Goal: Task Accomplishment & Management: Complete application form

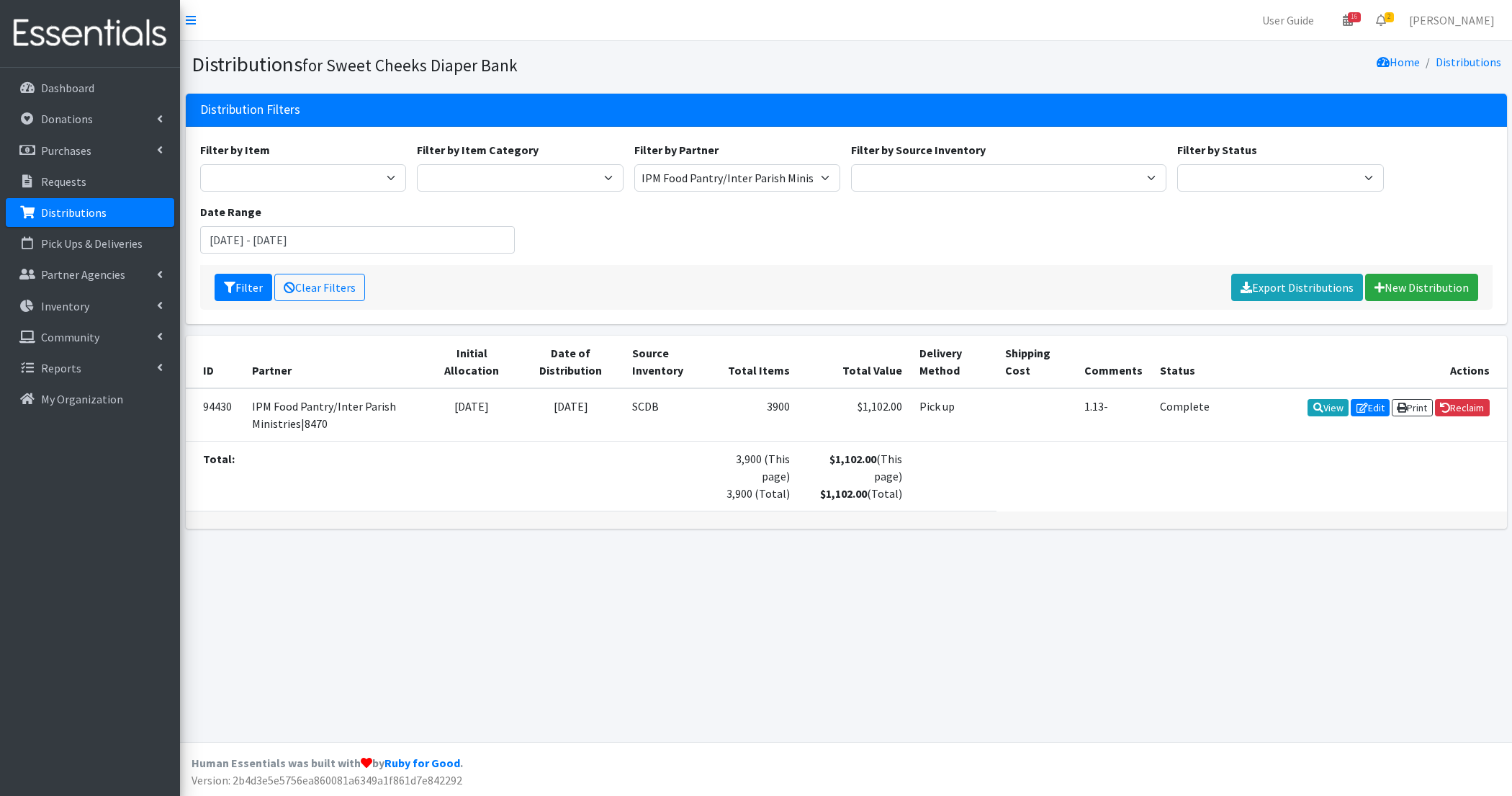
click at [694, 192] on div "Filter by Item Adult Briefs - Generic Large Adult Briefs - Generic Medium Adult…" at bounding box center [846, 202] width 1303 height 124
click at [694, 186] on select "Adams/Brown County CAA|8446 Baby Steps at St. Elizabeth|8498 Bethany House|8542…" at bounding box center [737, 178] width 207 height 27
select select "35"
click at [634, 164] on select "Adams/Brown County CAA|8446 Baby Steps at St. Elizabeth|8498 Bethany House|8542…" at bounding box center [737, 178] width 207 height 27
click at [228, 289] on icon "submit" at bounding box center [230, 287] width 12 height 12
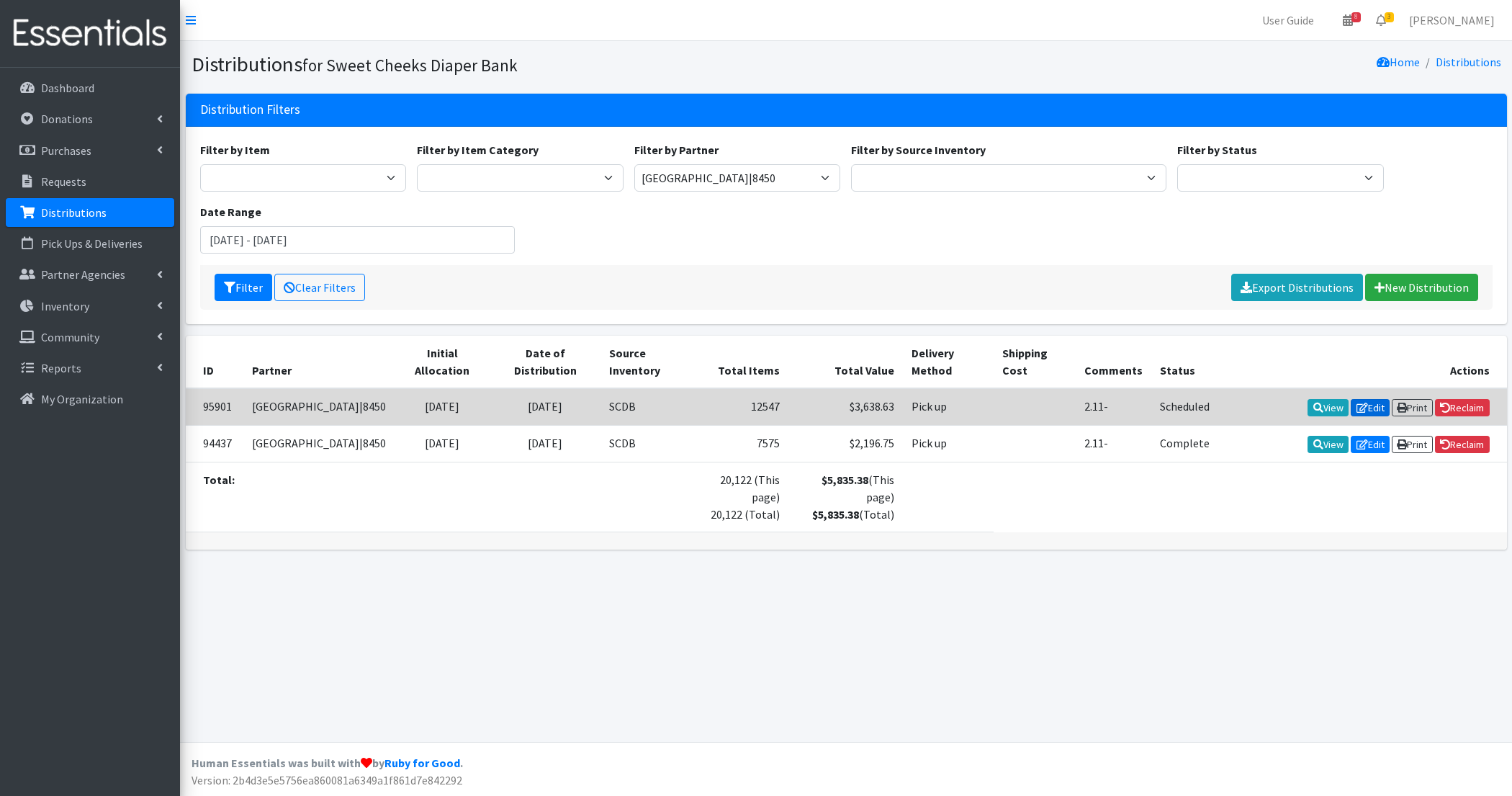
click at [1357, 403] on icon at bounding box center [1362, 407] width 12 height 10
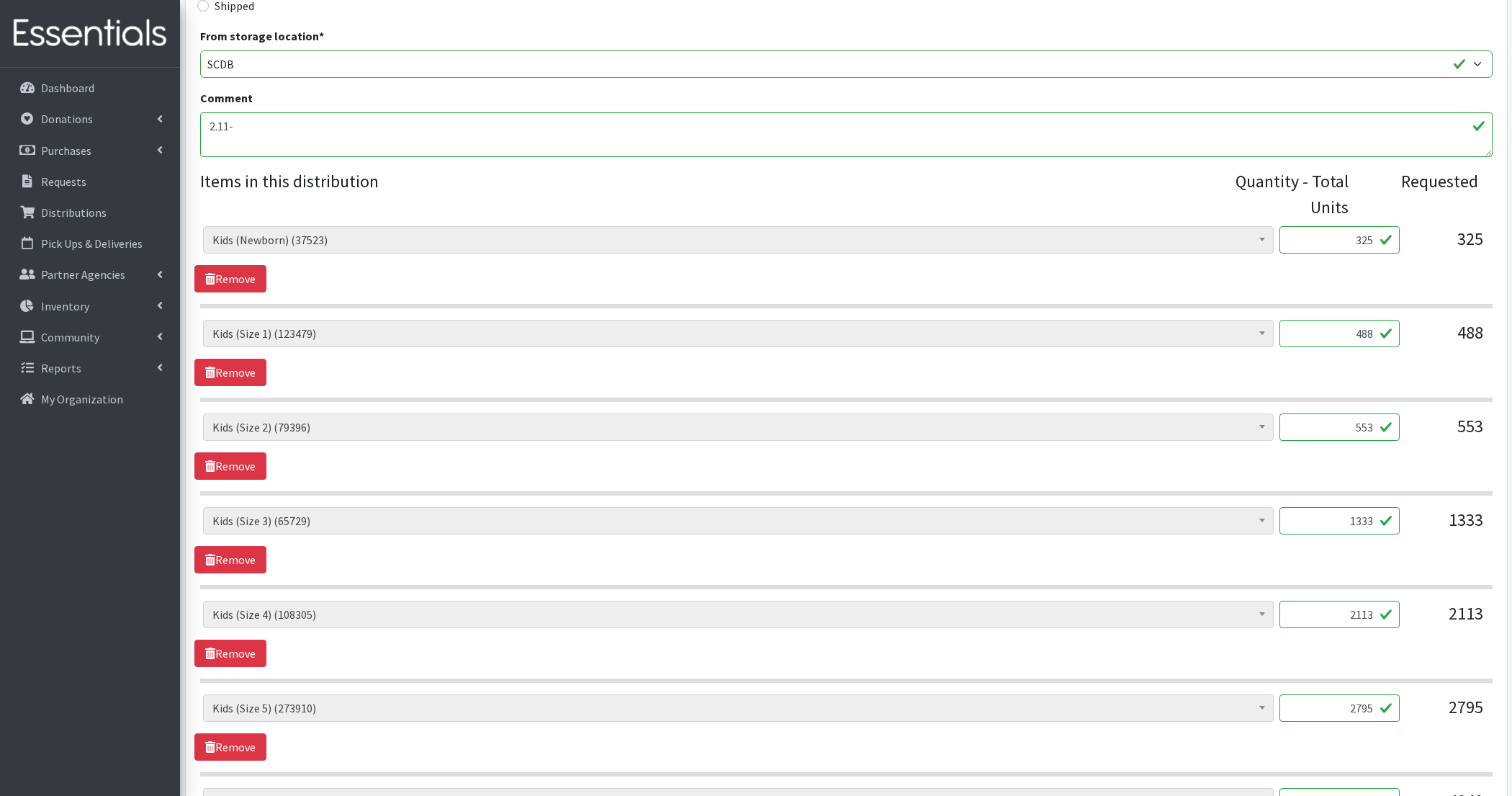
scroll to position [513, 0]
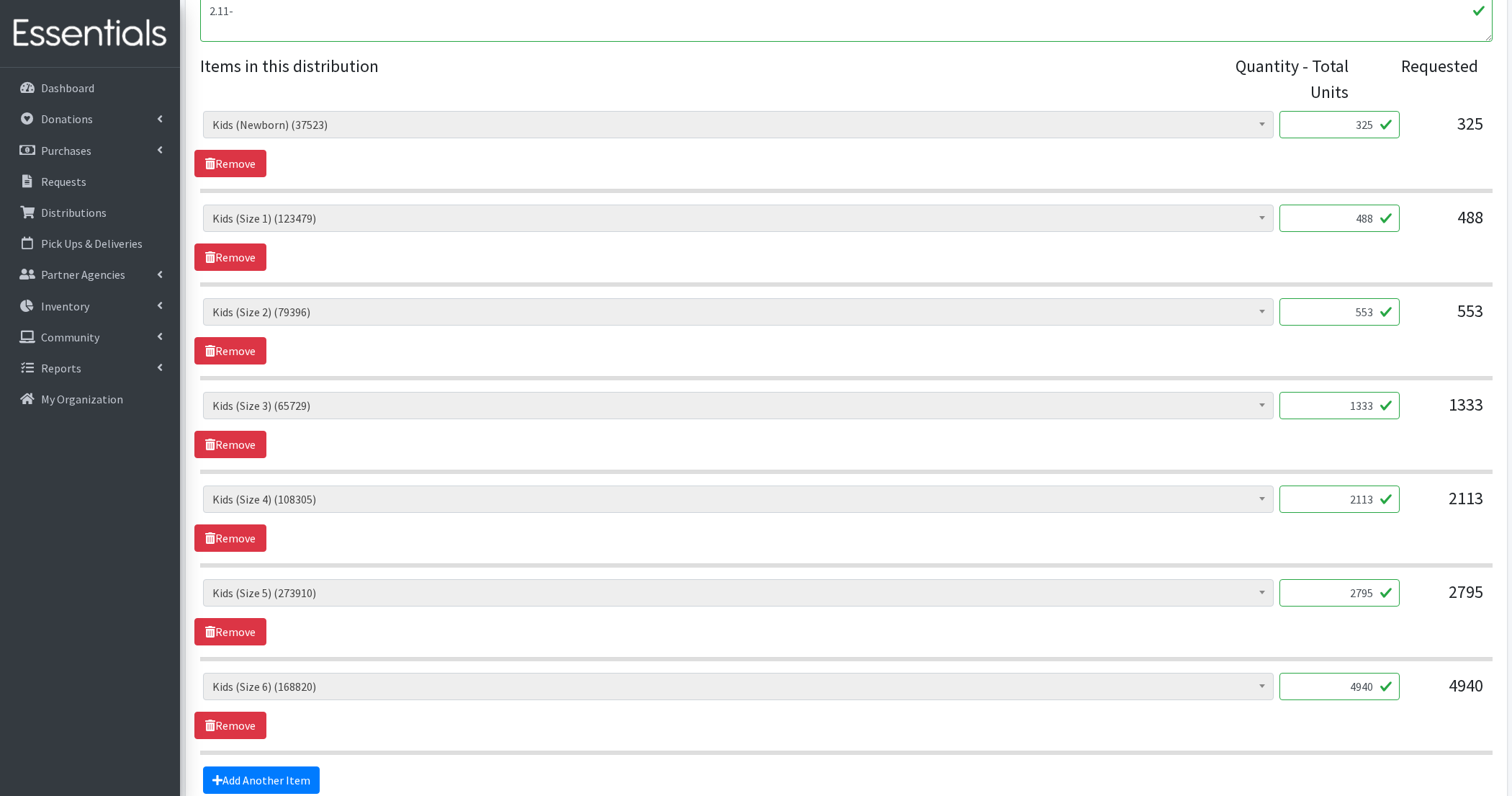
click at [1366, 123] on input "325" at bounding box center [1339, 125] width 120 height 27
click at [1366, 126] on input "325" at bounding box center [1339, 125] width 120 height 27
type input "300"
click at [1369, 211] on input "488" at bounding box center [1339, 218] width 120 height 27
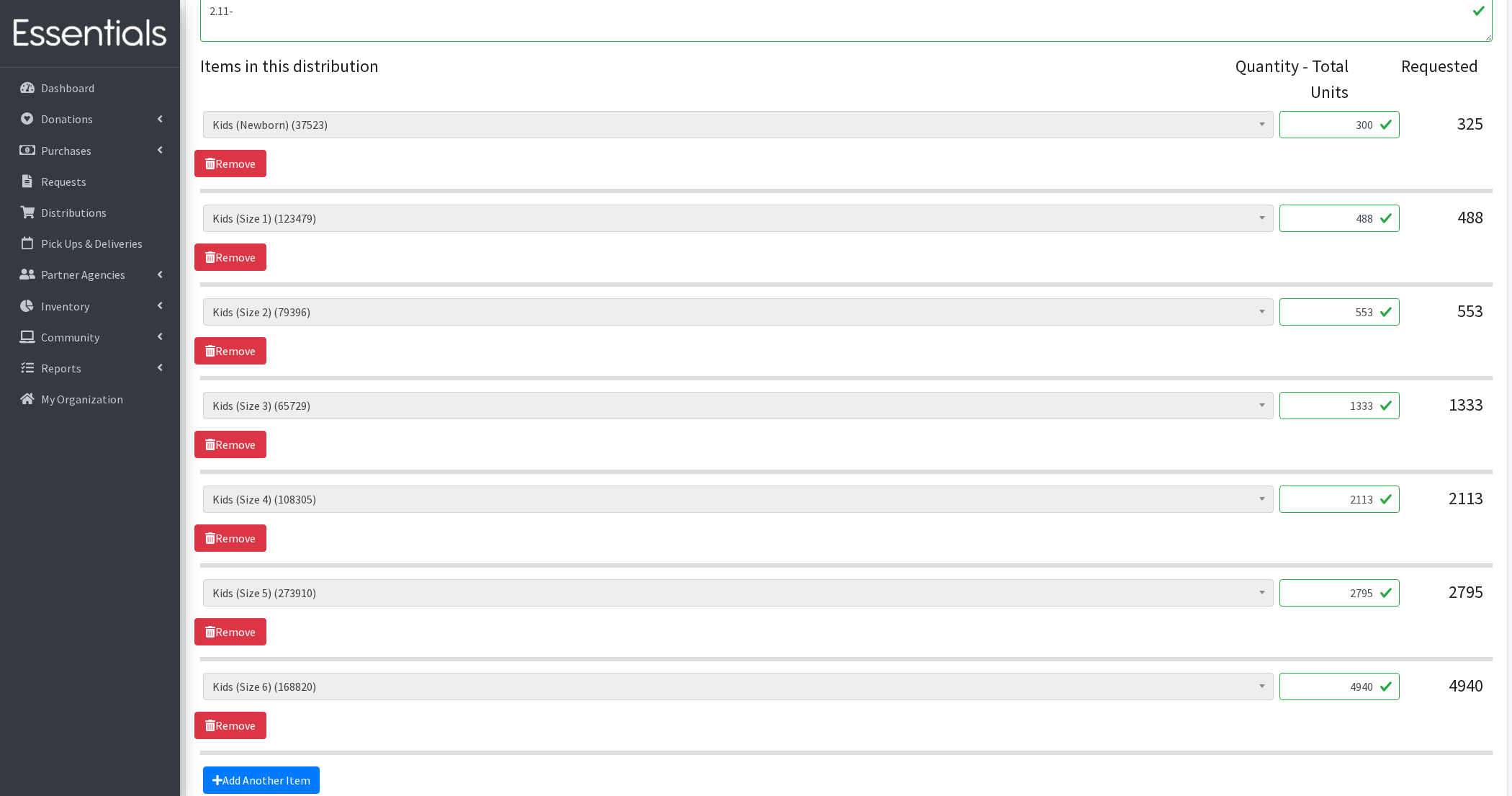
click at [1369, 211] on input "488" at bounding box center [1339, 218] width 120 height 27
type input "500"
click at [1356, 308] on input "553" at bounding box center [1339, 312] width 120 height 27
type input "550"
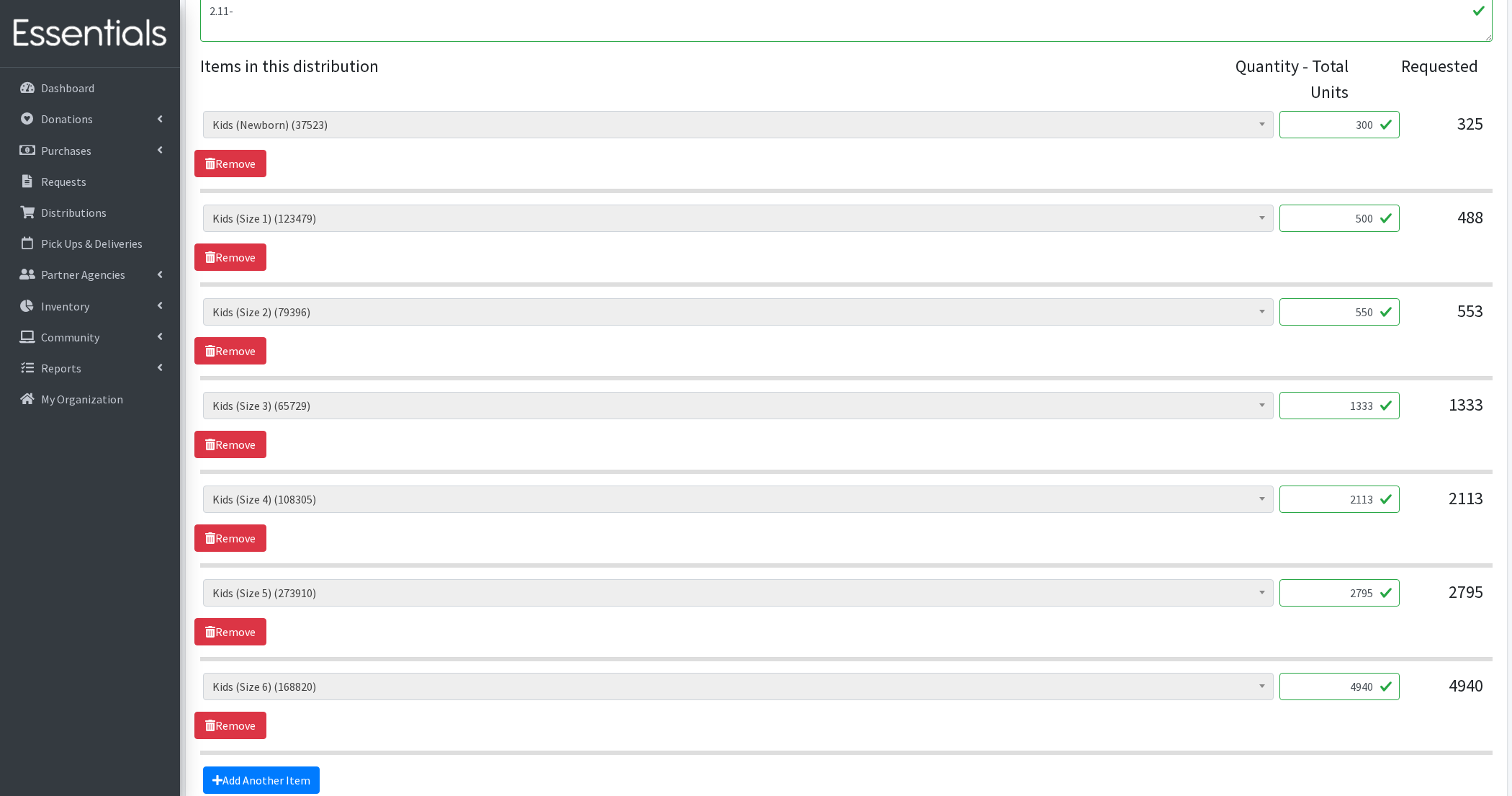
click at [1352, 400] on input "1333" at bounding box center [1339, 405] width 120 height 27
type input "1350"
click at [1355, 492] on input "2113" at bounding box center [1339, 499] width 120 height 27
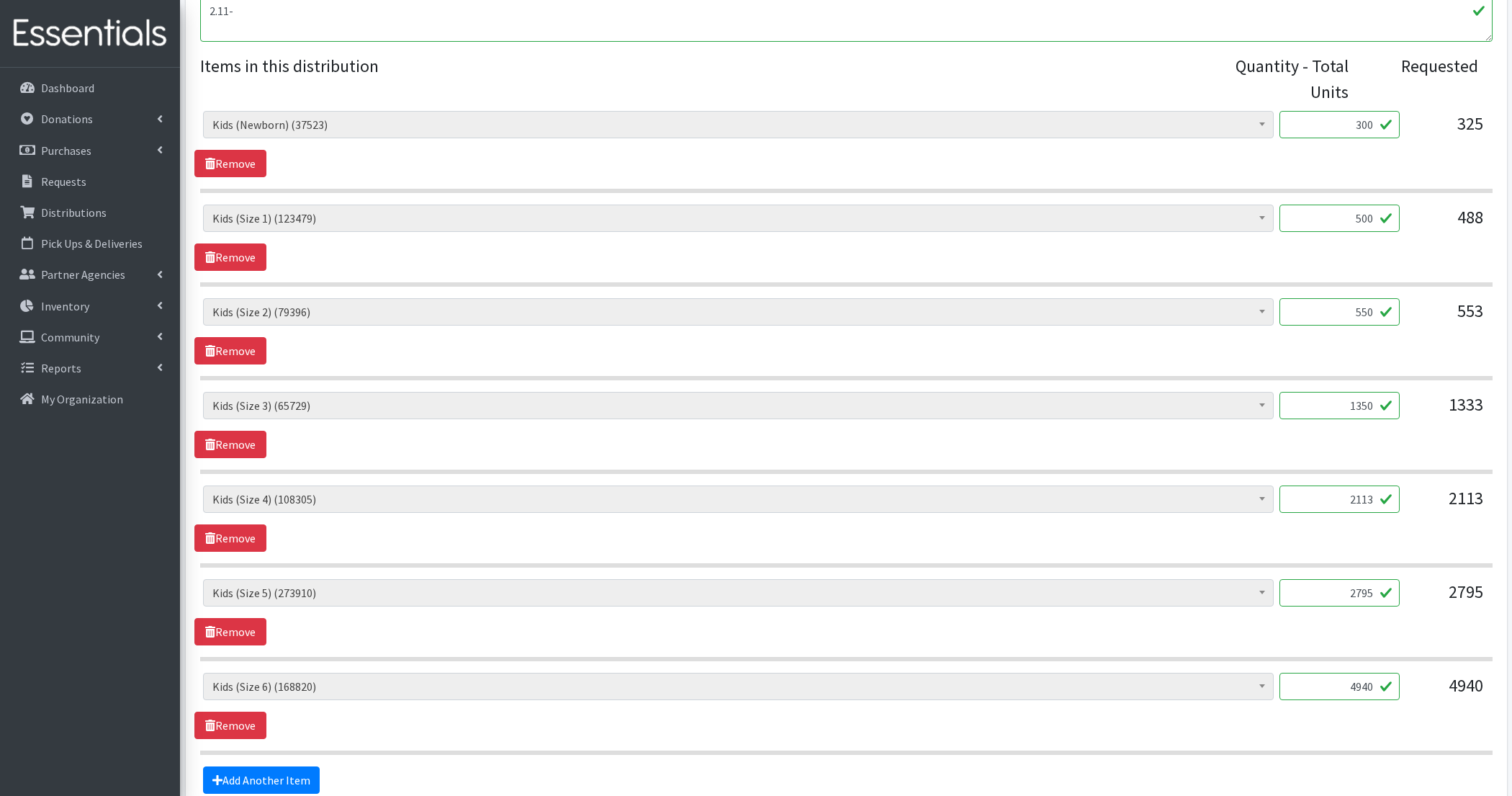
click at [1355, 492] on input "2113" at bounding box center [1339, 499] width 120 height 27
type input "2100"
click at [1366, 582] on input "2795" at bounding box center [1339, 593] width 120 height 27
type input "2800"
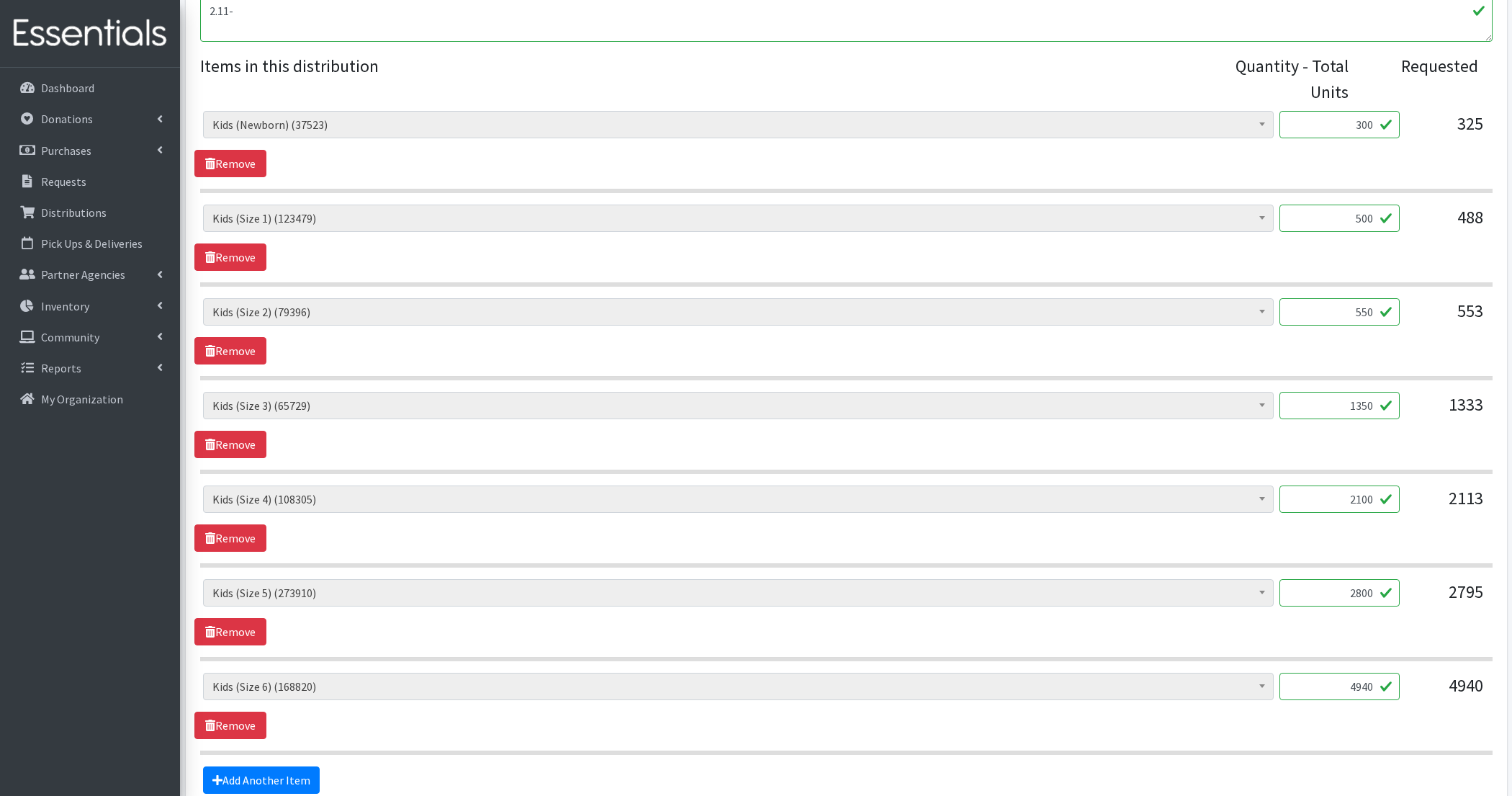
click at [1360, 686] on input "4940" at bounding box center [1339, 686] width 120 height 27
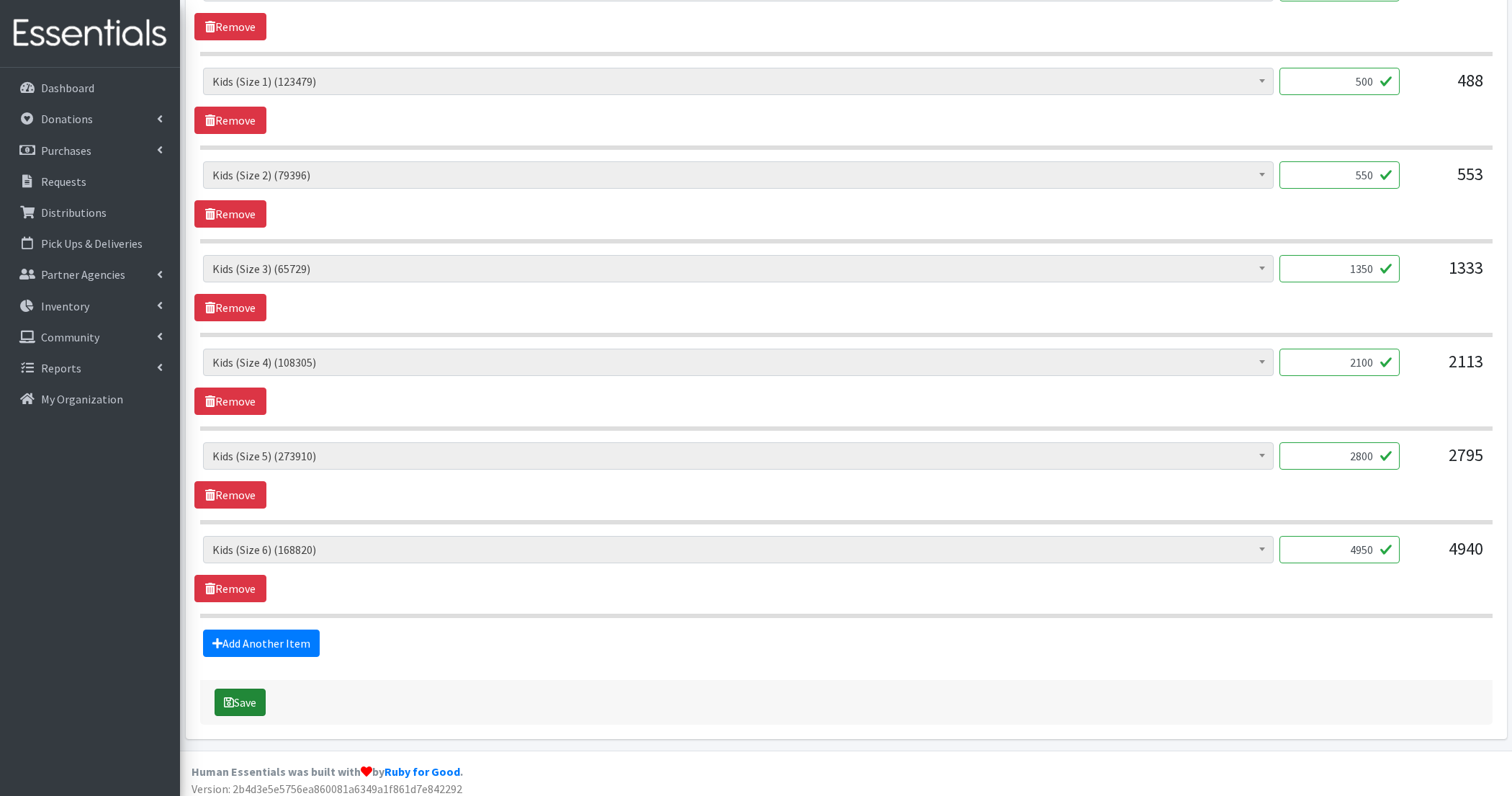
type input "4950"
click at [250, 689] on button "Save" at bounding box center [239, 702] width 52 height 27
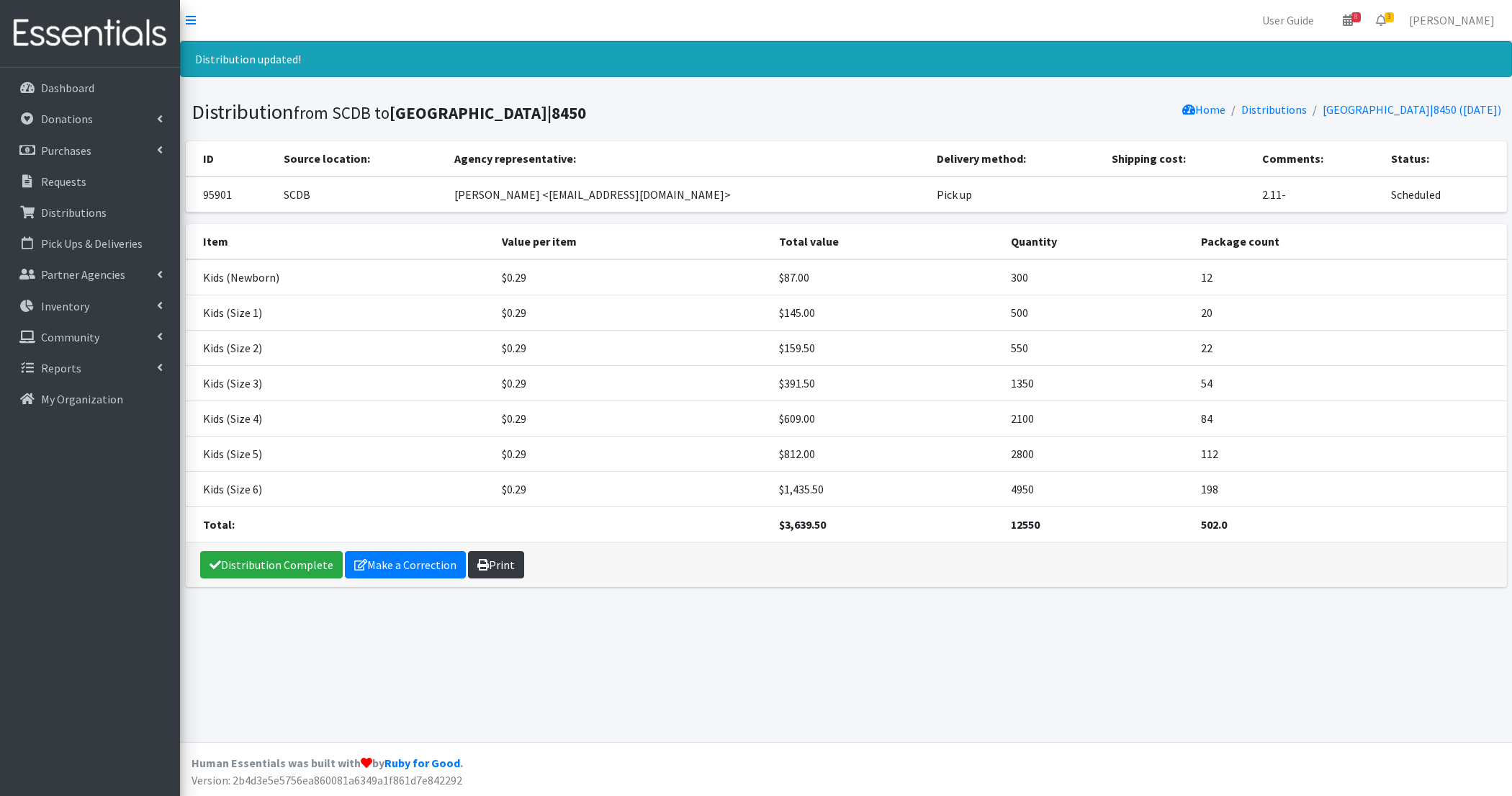
click at [510, 552] on link "Print" at bounding box center [496, 565] width 56 height 27
